Goal: Find specific page/section: Find specific page/section

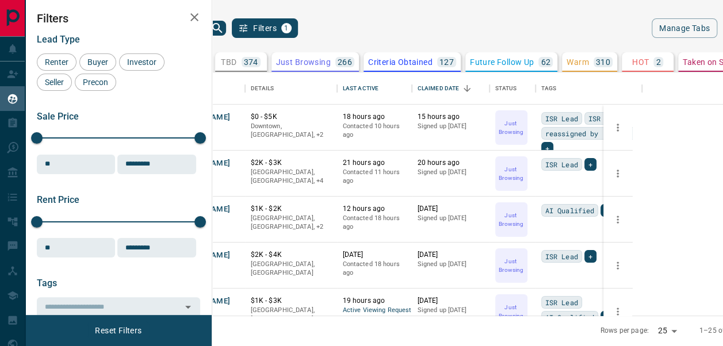
scroll to position [235, 488]
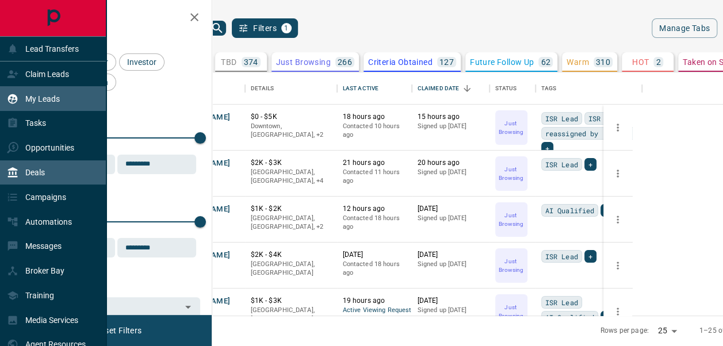
click at [44, 177] on p "Deals" at bounding box center [35, 172] width 20 height 9
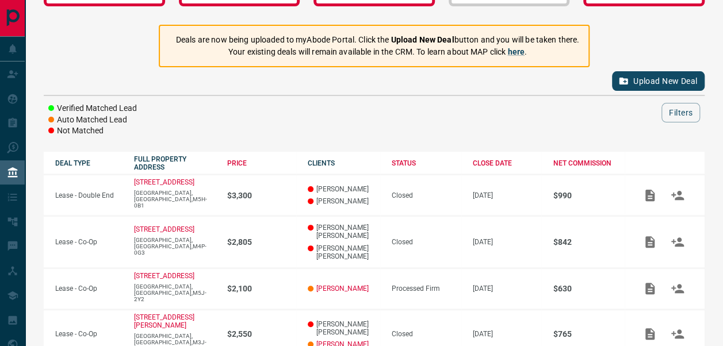
scroll to position [83, 0]
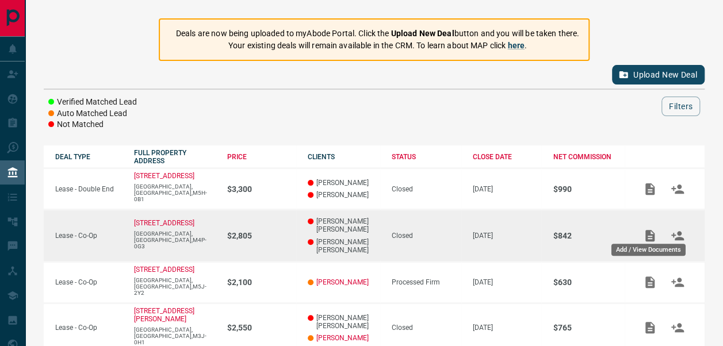
click at [649, 232] on icon "Add / View Documents" at bounding box center [650, 236] width 14 height 14
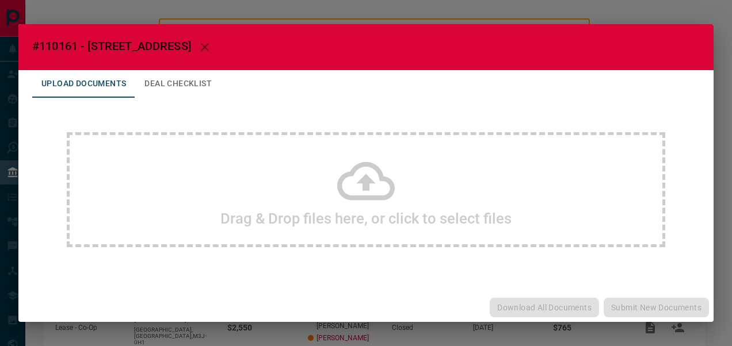
click at [649, 231] on div "Drag & Drop files here, or click to select files" at bounding box center [366, 189] width 598 height 115
click at [212, 46] on icon "button" at bounding box center [205, 47] width 14 height 14
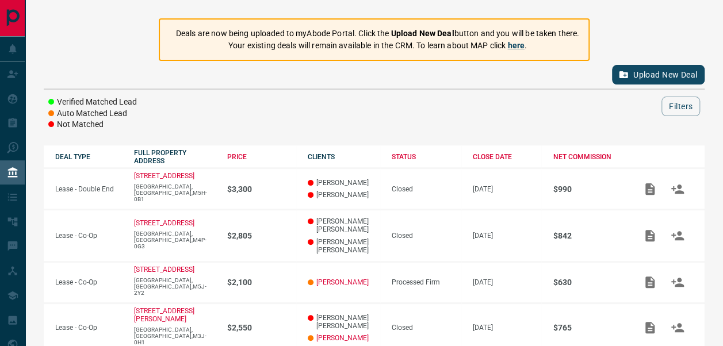
scroll to position [0, 0]
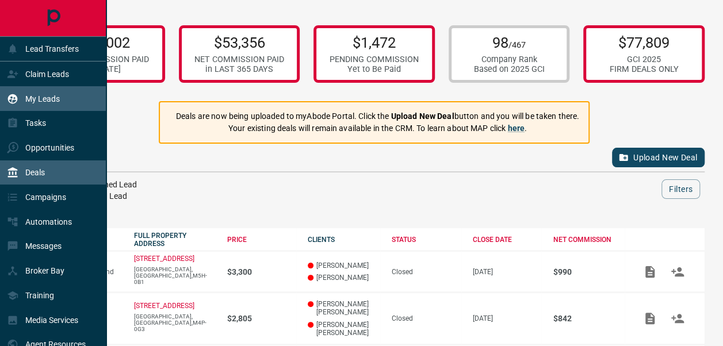
click at [40, 94] on p "My Leads" at bounding box center [42, 98] width 35 height 9
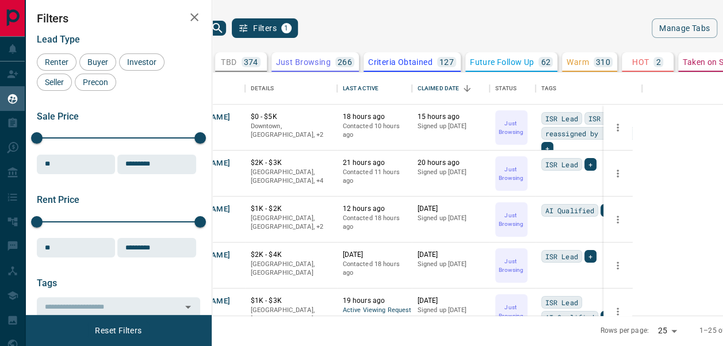
scroll to position [235, 488]
click at [224, 24] on icon "search button" at bounding box center [218, 28] width 14 height 14
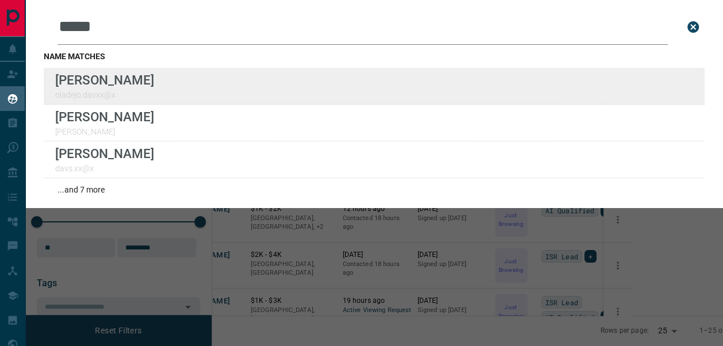
type input "*****"
